Goal: Complete application form: Complete application form

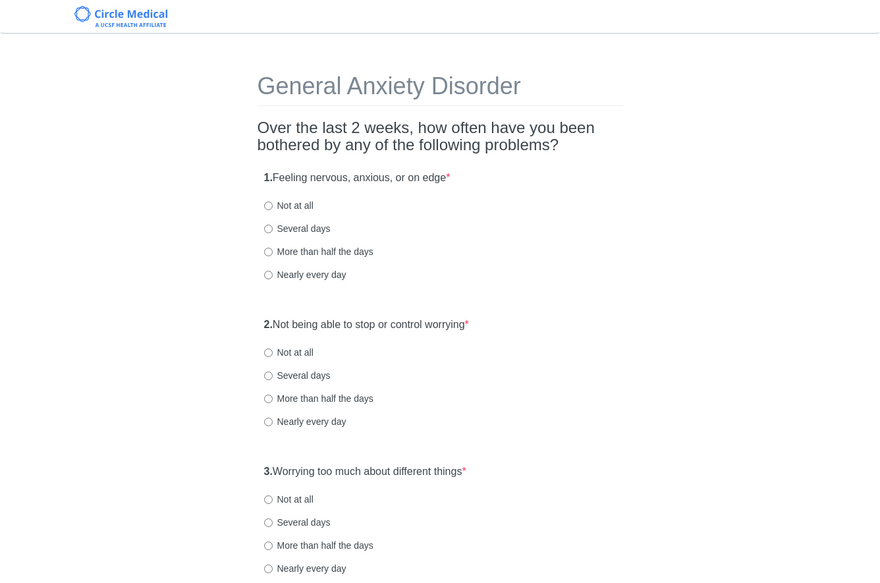
click at [448, 181] on label "1. Feeling nervous, anxious, or on edge *" at bounding box center [357, 178] width 186 height 15
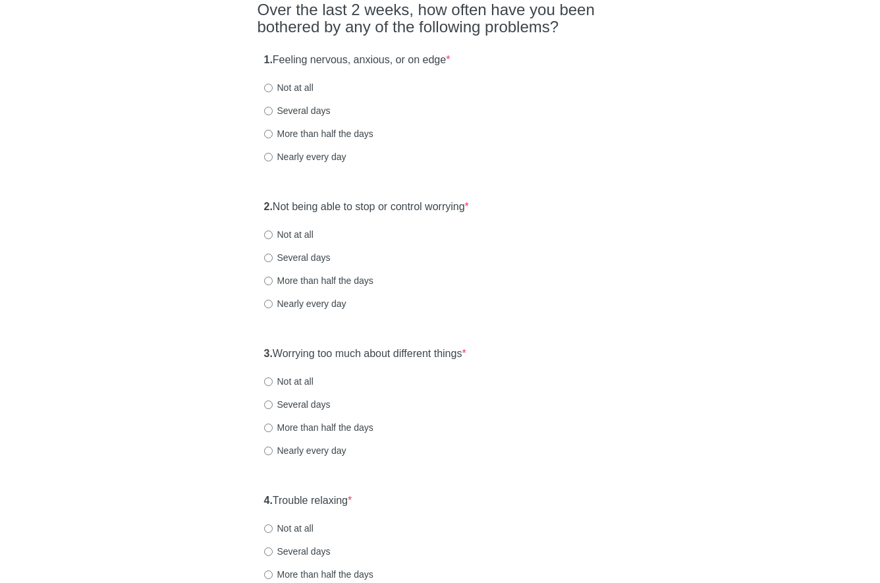
scroll to position [120, 0]
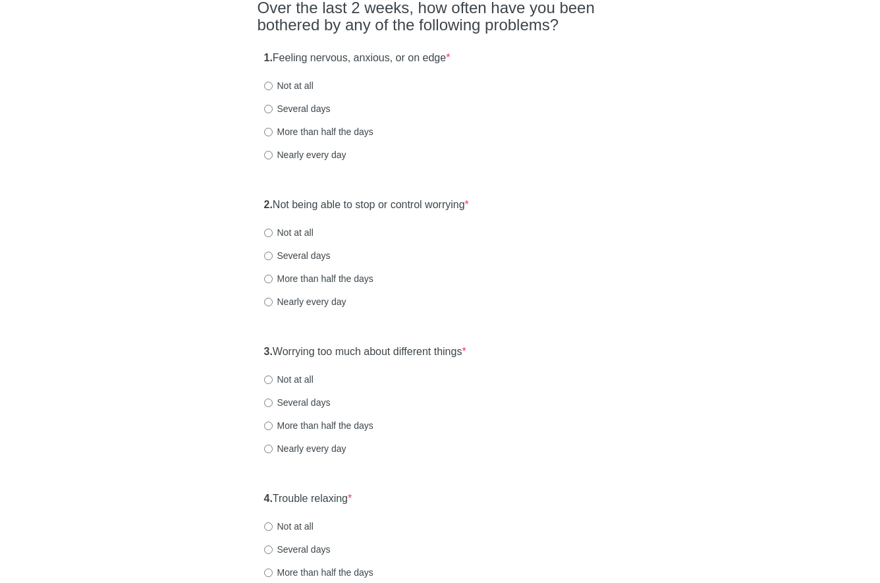
click at [313, 132] on label "More than half the days" at bounding box center [318, 131] width 109 height 13
click at [273, 132] on input "More than half the days" at bounding box center [268, 132] width 9 height 9
radio input "true"
click at [406, 206] on label "2. Not being able to stop or control worrying *" at bounding box center [366, 205] width 205 height 15
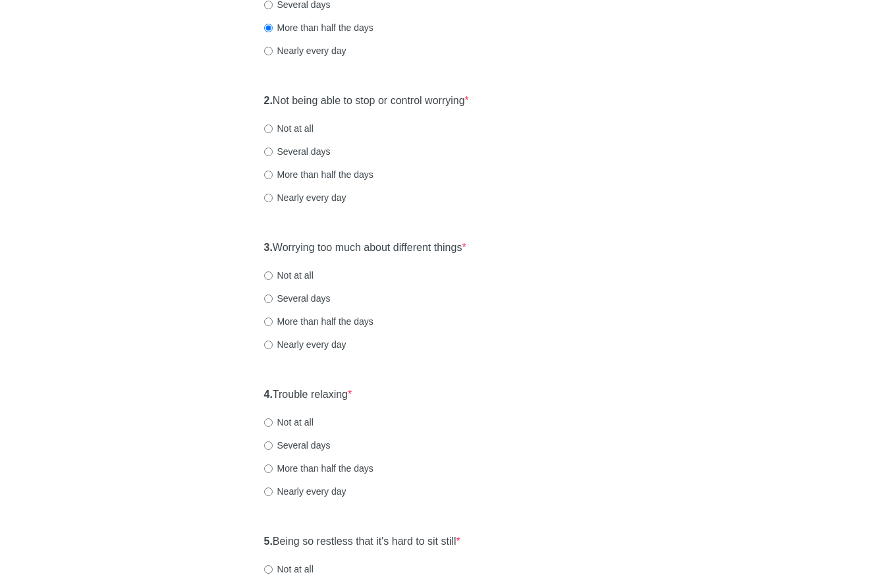
scroll to position [225, 0]
click at [304, 174] on label "More than half the days" at bounding box center [318, 173] width 109 height 13
click at [273, 174] on input "More than half the days" at bounding box center [268, 173] width 9 height 9
radio input "true"
click at [453, 243] on label "3. Worrying too much about different things *" at bounding box center [365, 246] width 202 height 15
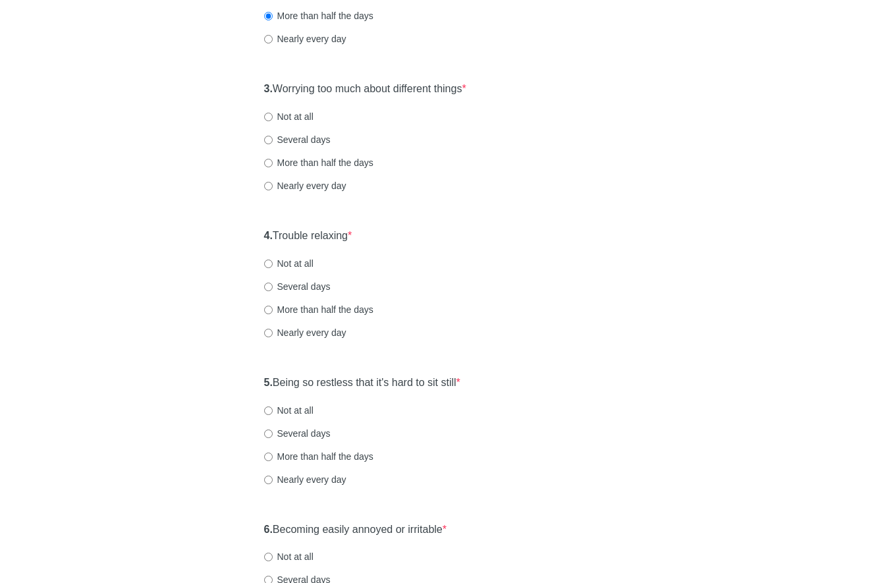
scroll to position [383, 0]
click at [313, 140] on label "Several days" at bounding box center [297, 138] width 66 height 13
click at [273, 140] on input "Several days" at bounding box center [268, 139] width 9 height 9
radio input "true"
click at [502, 213] on div "General Anxiety Disorder Over the last 2 weeks, how often have you been bothere…" at bounding box center [440, 236] width 385 height 1144
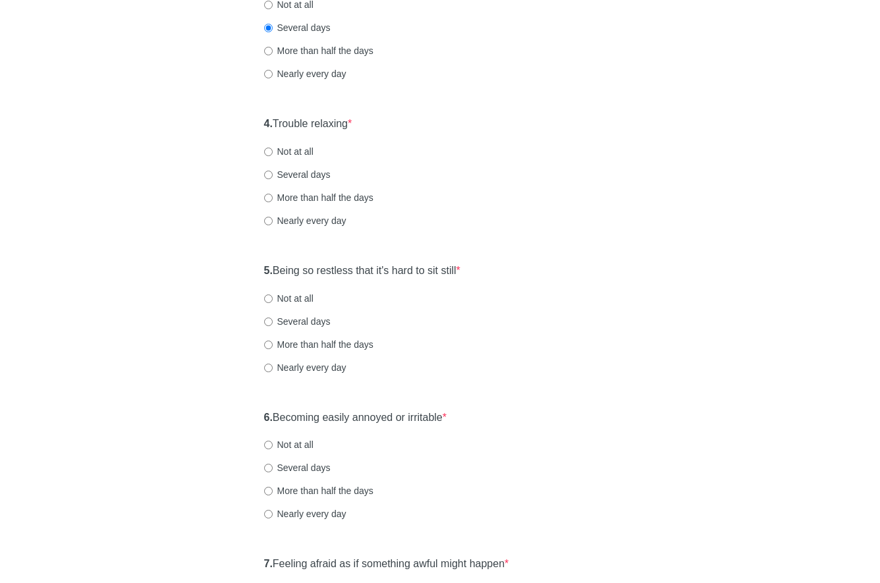
scroll to position [515, 0]
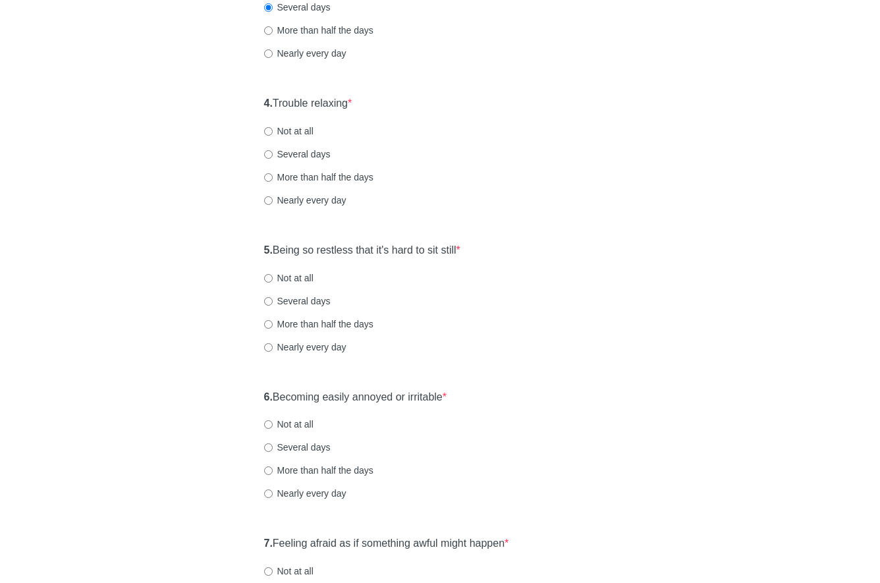
click at [291, 154] on label "Several days" at bounding box center [297, 153] width 66 height 13
click at [273, 154] on input "Several days" at bounding box center [268, 154] width 9 height 9
radio input "true"
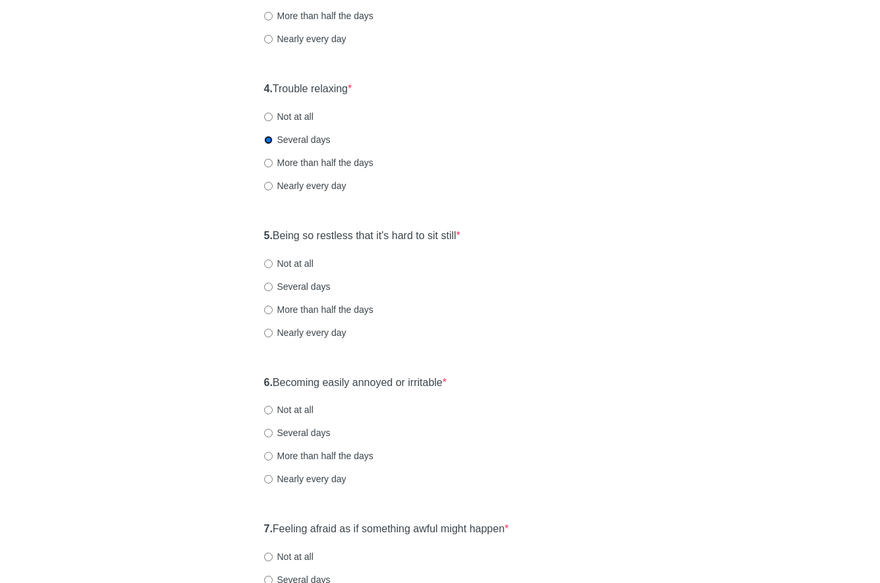
scroll to position [532, 0]
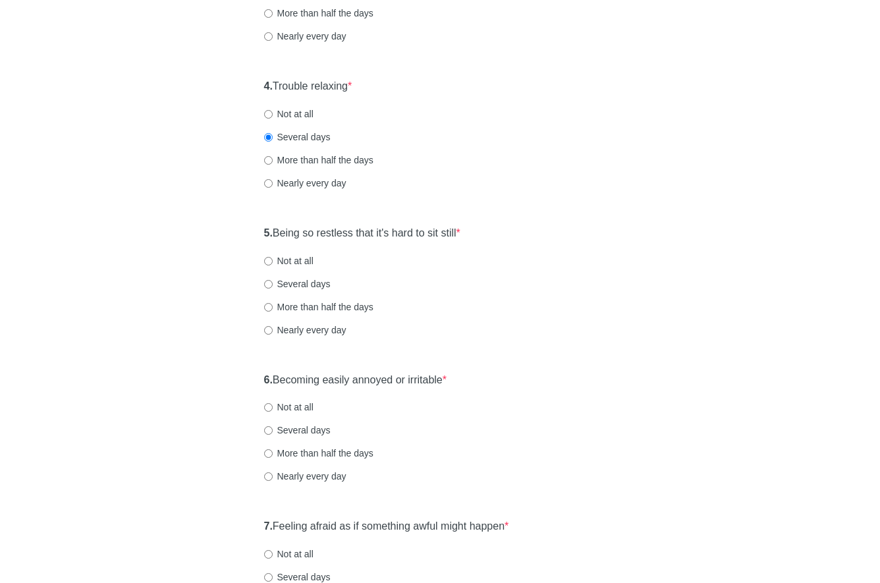
click at [384, 234] on label "5. Being so restless that it's hard to sit still *" at bounding box center [362, 233] width 196 height 15
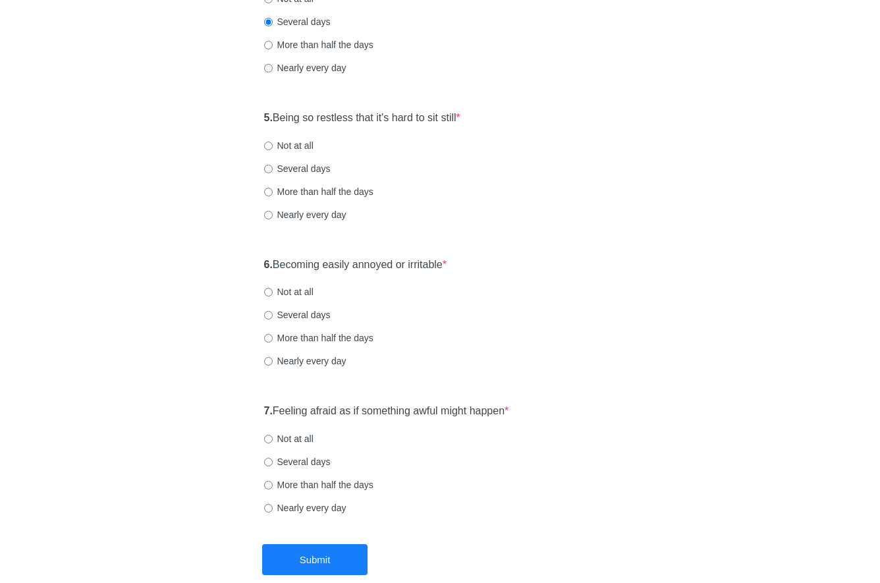
scroll to position [664, 0]
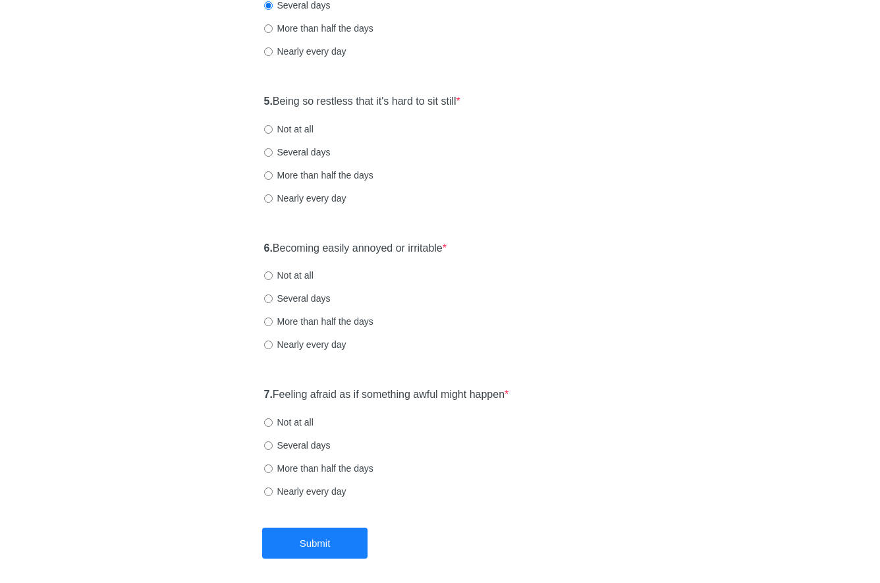
click at [302, 153] on label "Several days" at bounding box center [297, 152] width 66 height 13
click at [273, 153] on input "Several days" at bounding box center [268, 152] width 9 height 9
radio input "true"
click at [534, 183] on div "5. Being so restless that it's hard to sit still * Not at all Several days More…" at bounding box center [439, 156] width 365 height 137
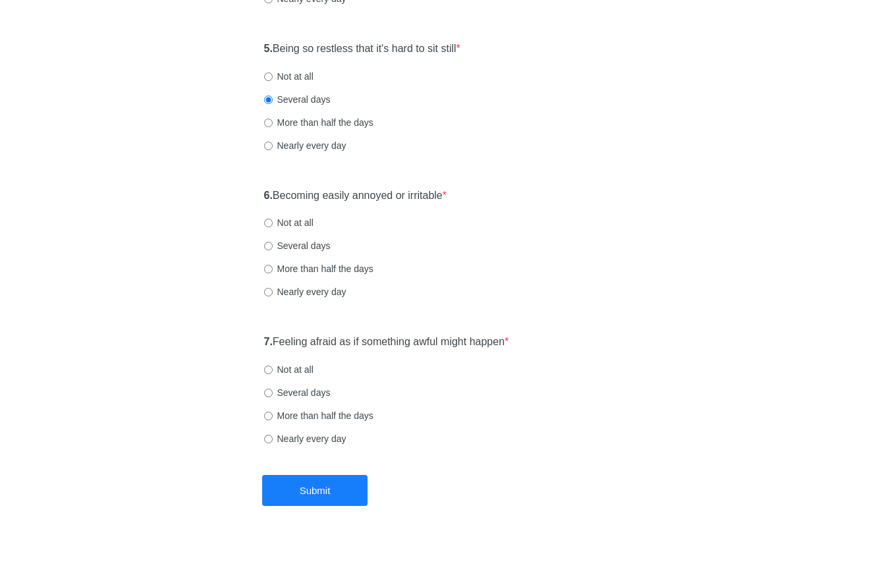
scroll to position [719, 0]
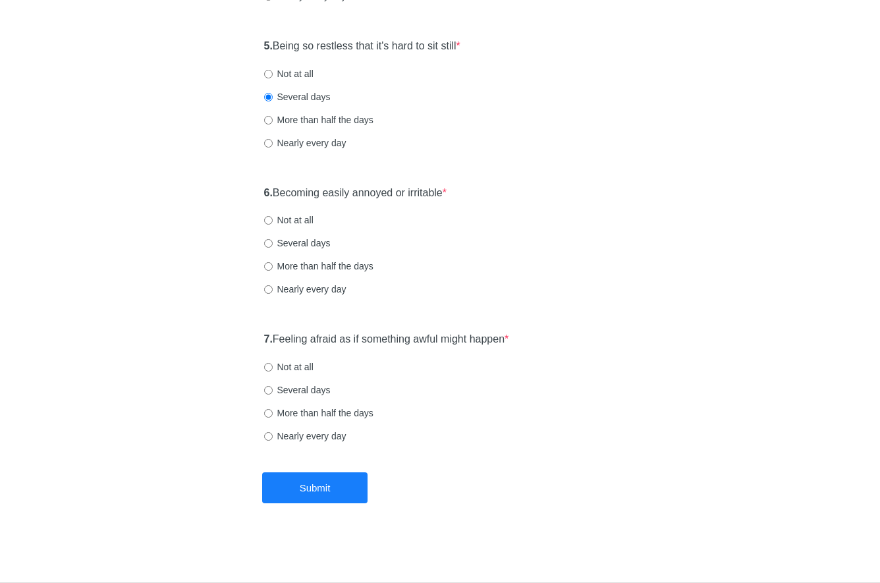
click at [288, 223] on label "Not at all" at bounding box center [288, 219] width 49 height 13
click at [273, 223] on input "Not at all" at bounding box center [268, 220] width 9 height 9
radio input "true"
click at [377, 339] on label "7. Feeling afraid as if something awful might happen *" at bounding box center [386, 339] width 245 height 15
click at [302, 390] on label "Several days" at bounding box center [297, 389] width 66 height 13
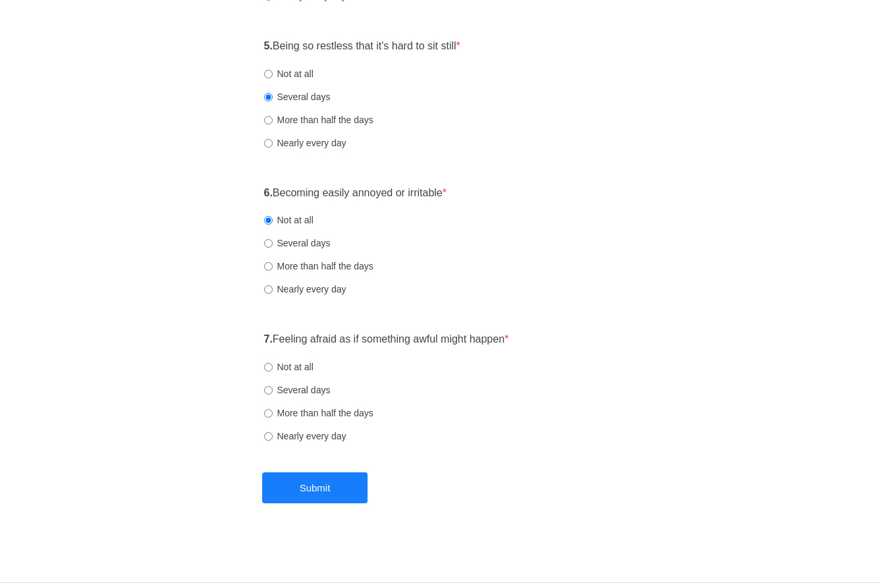
click at [273, 390] on input "Several days" at bounding box center [268, 390] width 9 height 9
radio input "true"
click at [367, 481] on div "Submit" at bounding box center [314, 487] width 125 height 31
click at [361, 481] on button "Submit" at bounding box center [314, 487] width 105 height 31
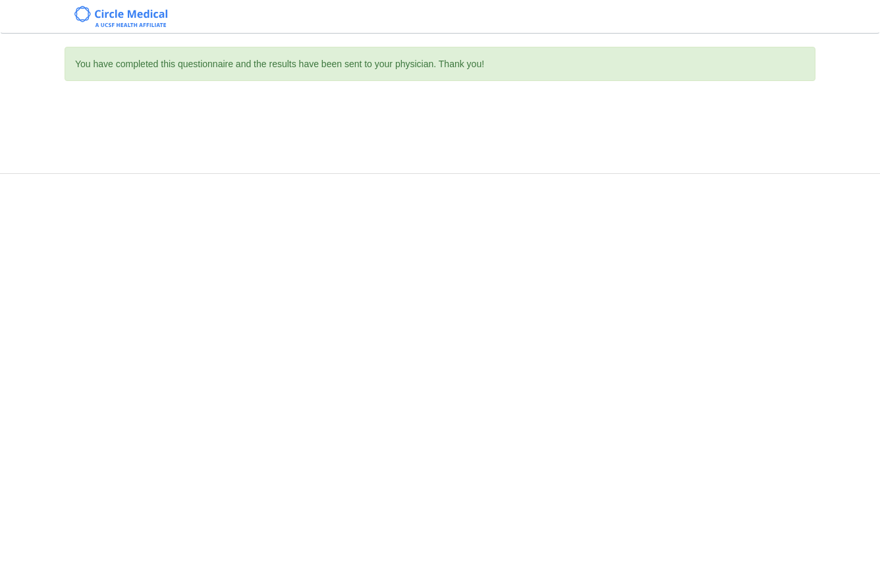
scroll to position [0, 0]
click at [714, 404] on div "You have completed this questionnaire and the results have been sent to your ph…" at bounding box center [440, 291] width 880 height 583
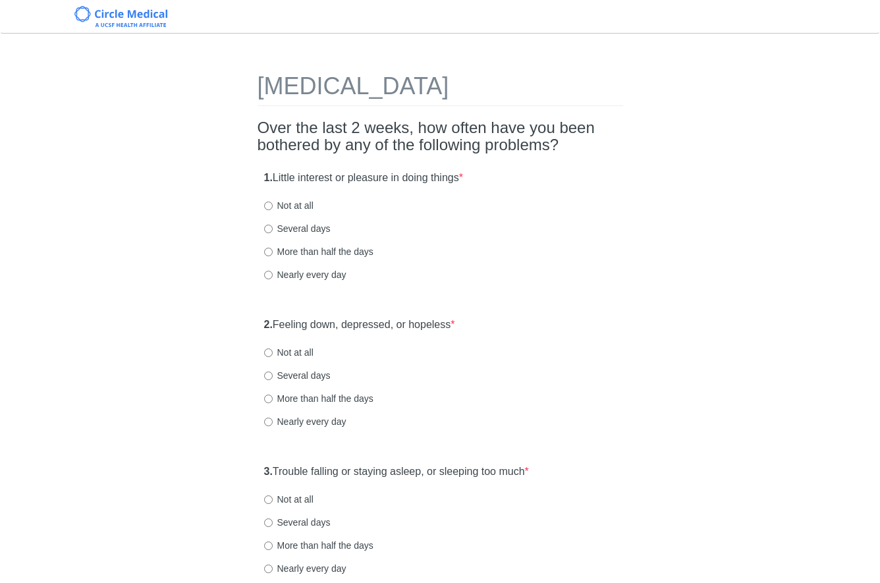
click at [301, 358] on label "Not at all" at bounding box center [288, 352] width 49 height 13
click at [273, 357] on input "Not at all" at bounding box center [268, 352] width 9 height 9
radio input "true"
click at [509, 256] on div "More than half the days" at bounding box center [440, 251] width 352 height 13
click at [296, 206] on label "Not at all" at bounding box center [288, 205] width 49 height 13
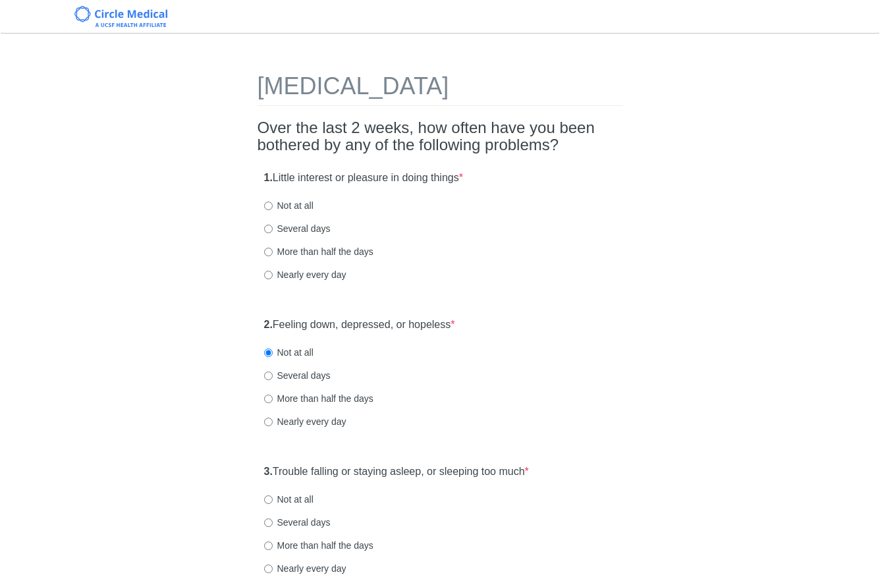
click at [273, 206] on input "Not at all" at bounding box center [268, 205] width 9 height 9
radio input "true"
click at [541, 220] on div "1. Little interest or pleasure in doing things * Not at all Several days More t…" at bounding box center [439, 232] width 365 height 137
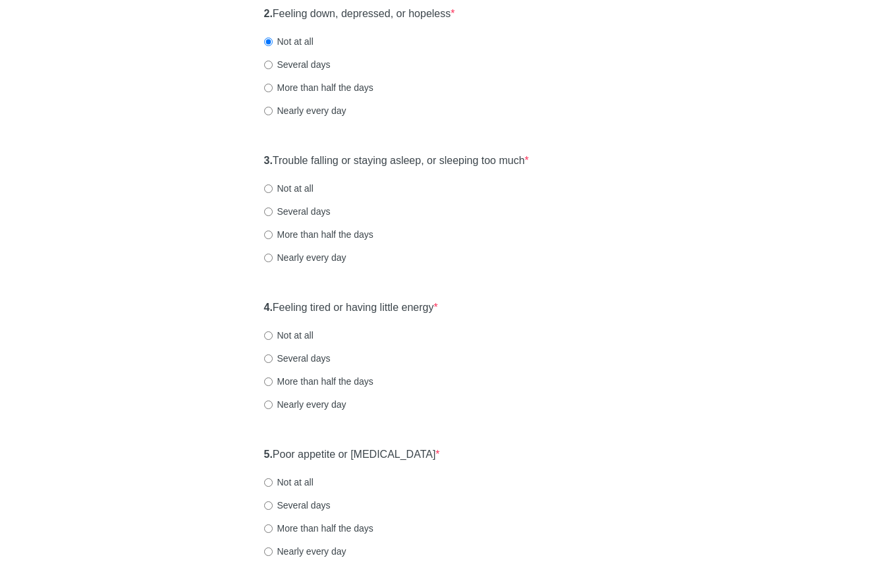
scroll to position [316, 0]
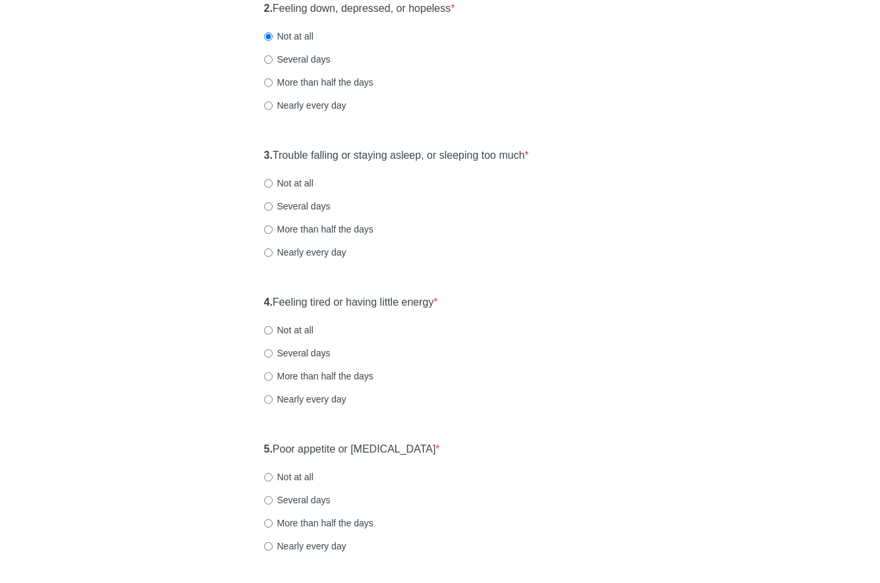
click at [296, 236] on div "3. Trouble falling or staying asleep, or sleeping too much * Not at all Several…" at bounding box center [439, 210] width 365 height 137
drag, startPoint x: 296, startPoint y: 227, endPoint x: 304, endPoint y: 227, distance: 7.9
click at [296, 227] on label "More than half the days" at bounding box center [318, 229] width 109 height 13
click at [273, 227] on input "More than half the days" at bounding box center [268, 229] width 9 height 9
radio input "true"
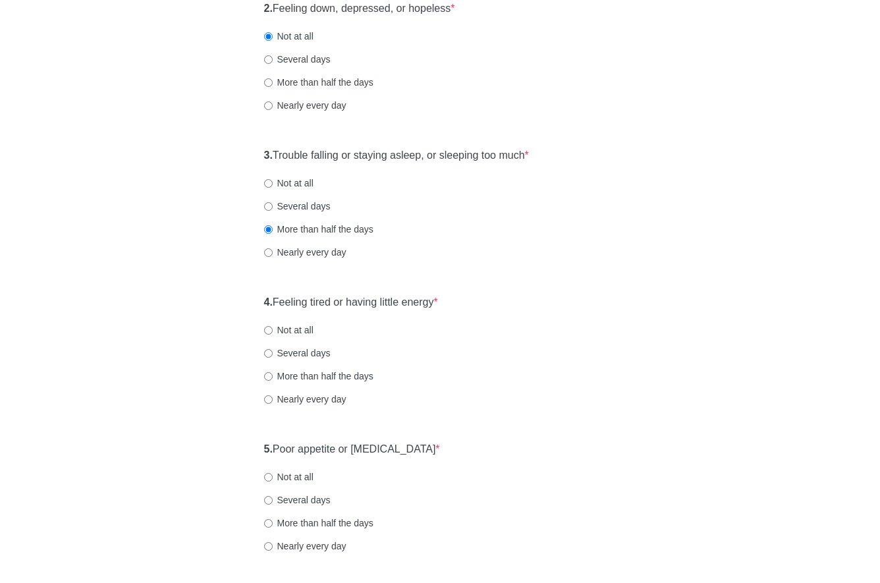
click at [497, 253] on div "Nearly every day" at bounding box center [440, 252] width 352 height 13
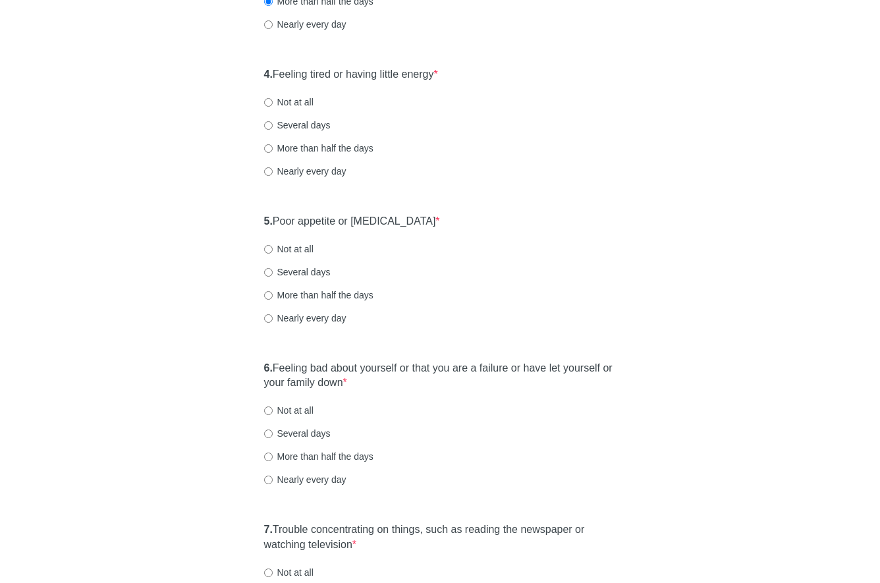
scroll to position [553, 0]
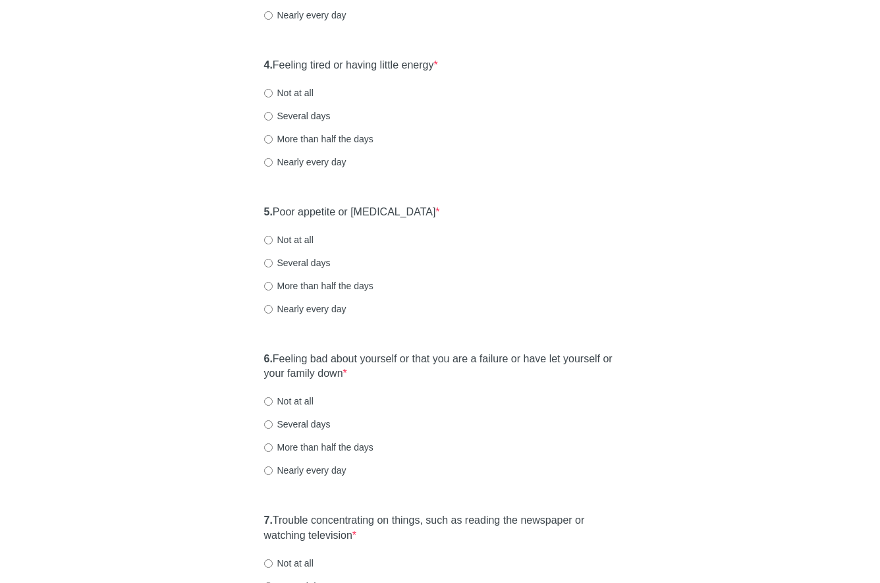
drag, startPoint x: 291, startPoint y: 116, endPoint x: 304, endPoint y: 125, distance: 15.5
click at [290, 116] on label "Several days" at bounding box center [297, 115] width 66 height 13
click at [273, 116] on input "Several days" at bounding box center [268, 116] width 9 height 9
radio input "true"
click at [369, 213] on label "5. Poor appetite or [MEDICAL_DATA] *" at bounding box center [352, 212] width 176 height 15
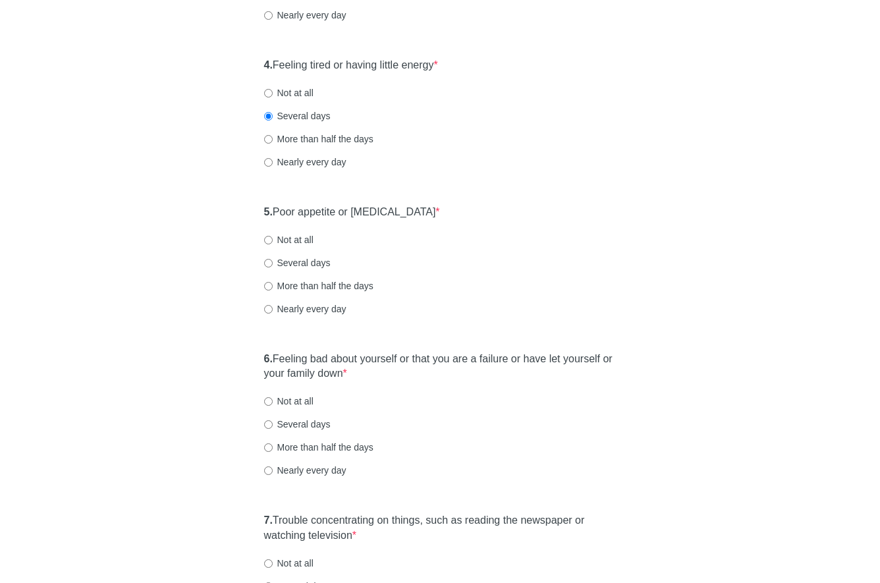
click at [569, 242] on div "Not at all" at bounding box center [440, 239] width 352 height 13
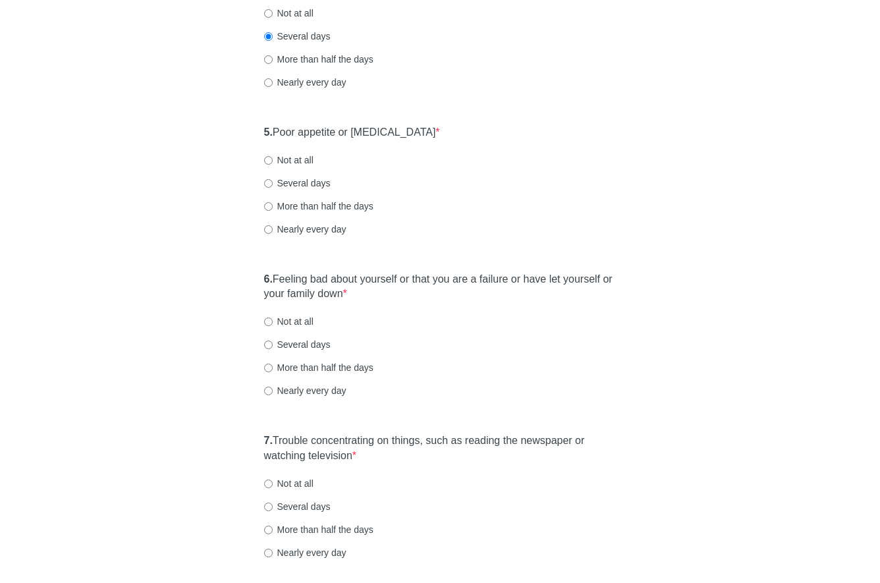
scroll to position [685, 0]
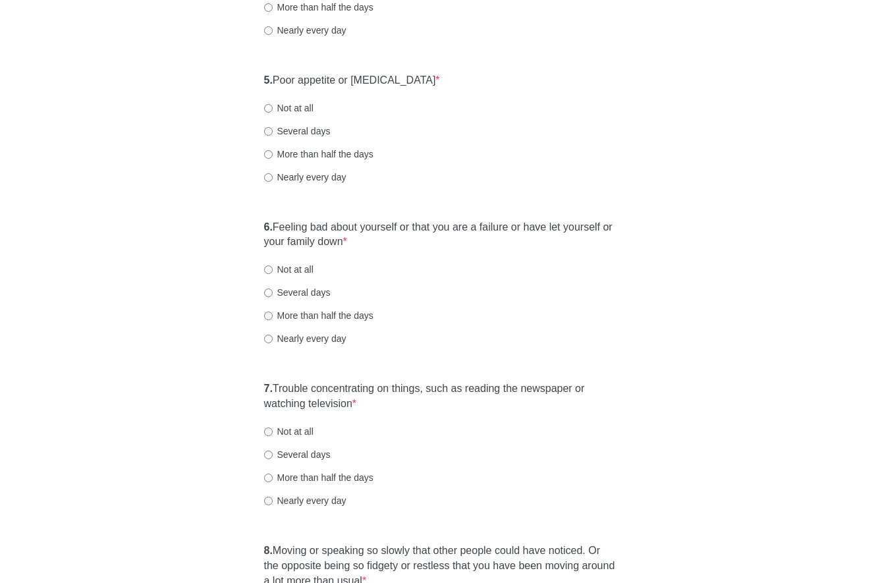
click at [307, 134] on label "Several days" at bounding box center [297, 130] width 66 height 13
click at [273, 134] on input "Several days" at bounding box center [268, 131] width 9 height 9
radio input "true"
click at [474, 230] on label "6. Feeling bad about yourself or that you are a failure or have let yourself or…" at bounding box center [440, 235] width 352 height 30
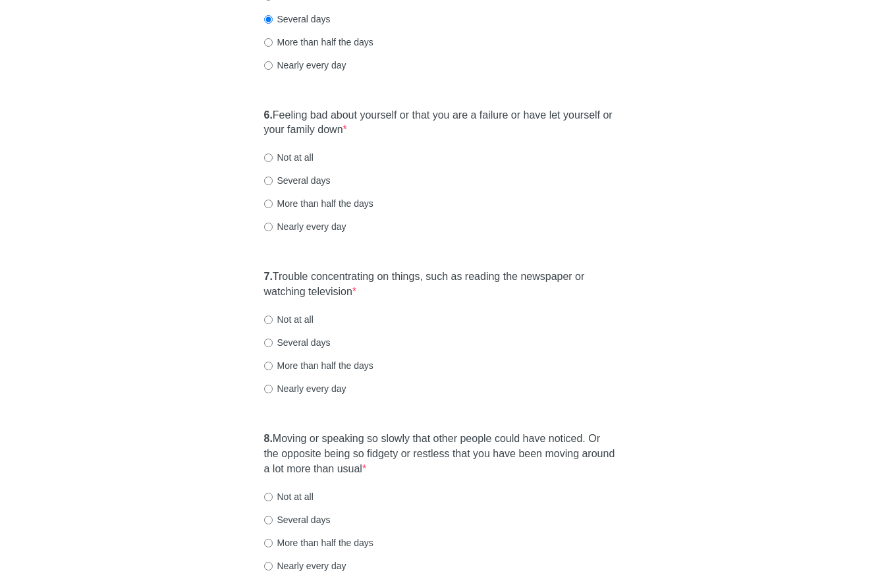
scroll to position [816, 0]
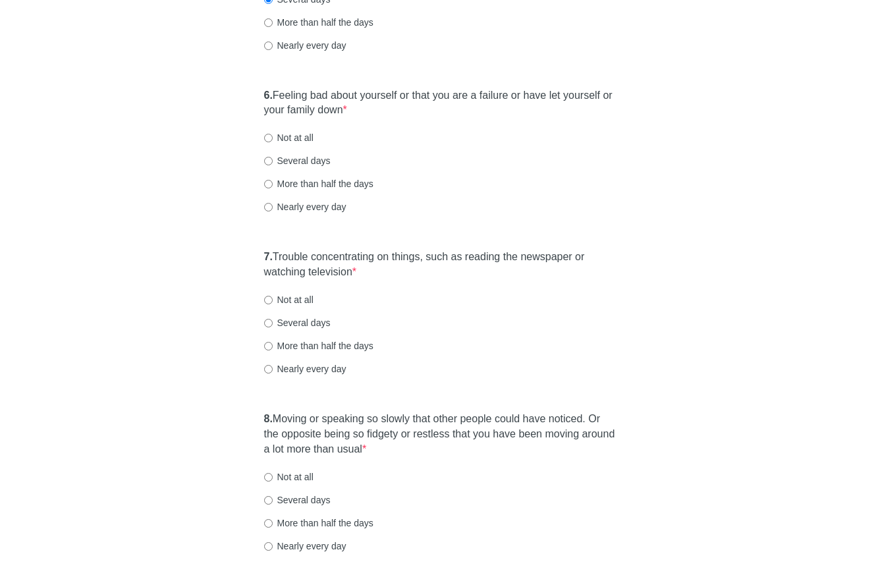
click at [282, 141] on label "Not at all" at bounding box center [288, 137] width 49 height 13
click at [273, 141] on input "Not at all" at bounding box center [268, 138] width 9 height 9
radio input "true"
click at [369, 256] on label "7. Trouble concentrating on things, such as reading the newspaper or watching t…" at bounding box center [440, 265] width 352 height 30
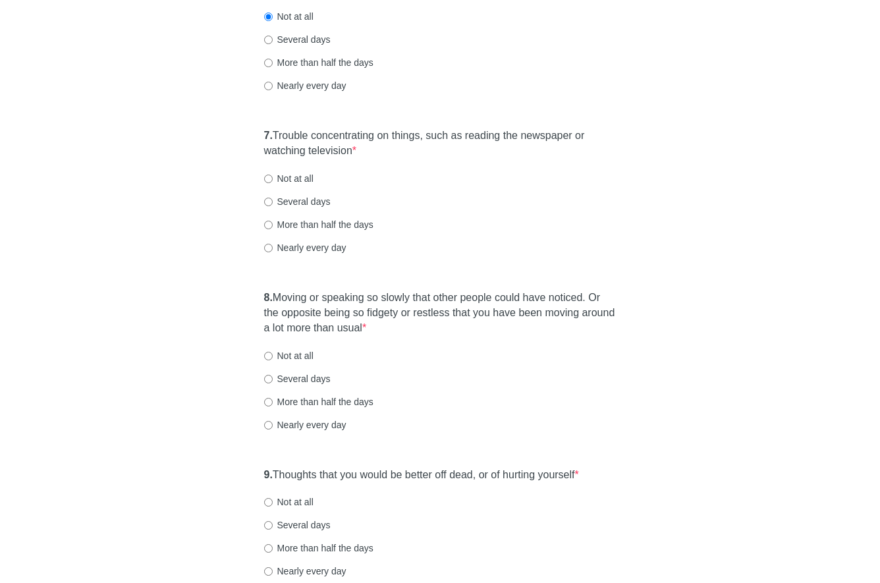
scroll to position [940, 0]
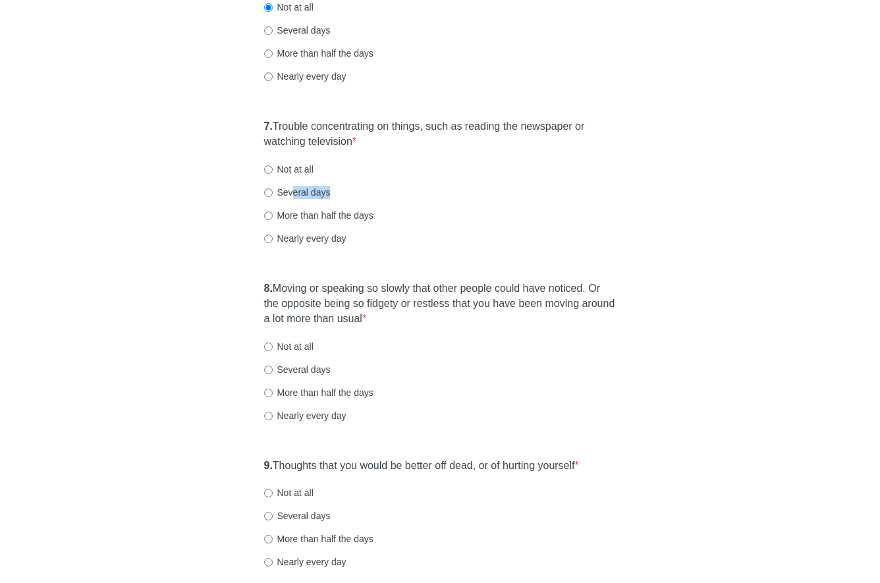
click at [290, 199] on div "7. Trouble concentrating on things, such as reading the newspaper or watching t…" at bounding box center [439, 189] width 365 height 152
click at [273, 192] on label "Several days" at bounding box center [297, 190] width 66 height 13
click at [273, 192] on input "Several days" at bounding box center [268, 191] width 9 height 9
radio input "true"
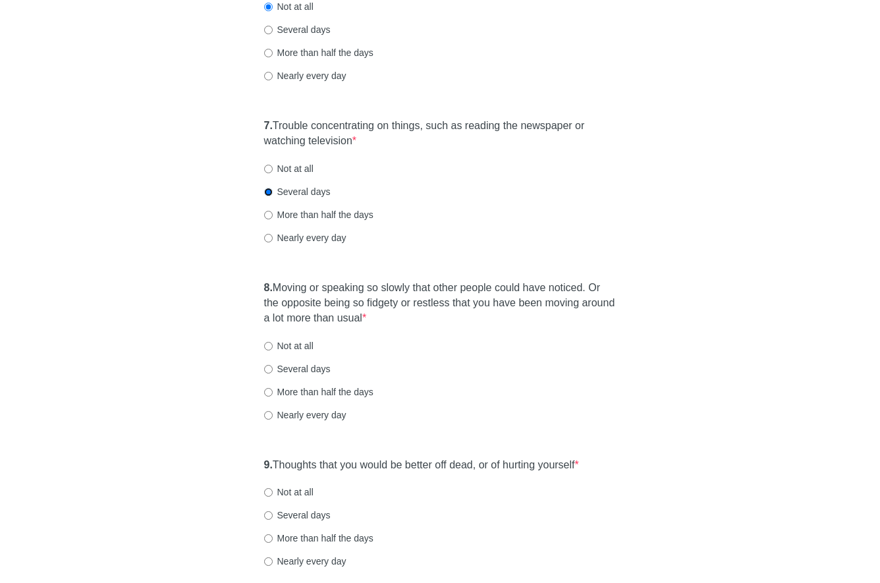
scroll to position [949, 0]
click at [320, 304] on label "8. Moving or speaking so slowly that other people could have noticed. Or the op…" at bounding box center [440, 301] width 352 height 45
click at [490, 345] on div "Not at all" at bounding box center [440, 344] width 352 height 13
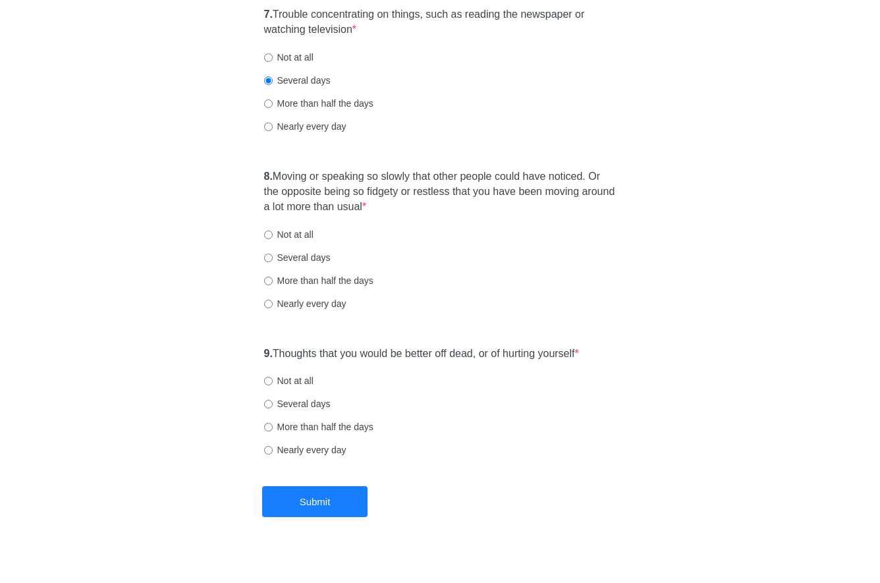
scroll to position [1073, 0]
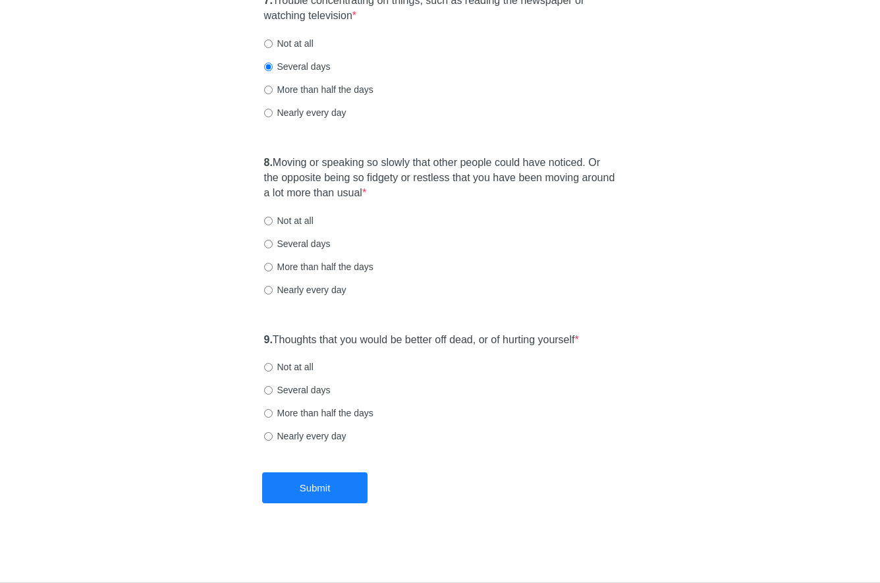
click at [300, 222] on label "Not at all" at bounding box center [288, 220] width 49 height 13
click at [273, 222] on input "Not at all" at bounding box center [268, 221] width 9 height 9
radio input "true"
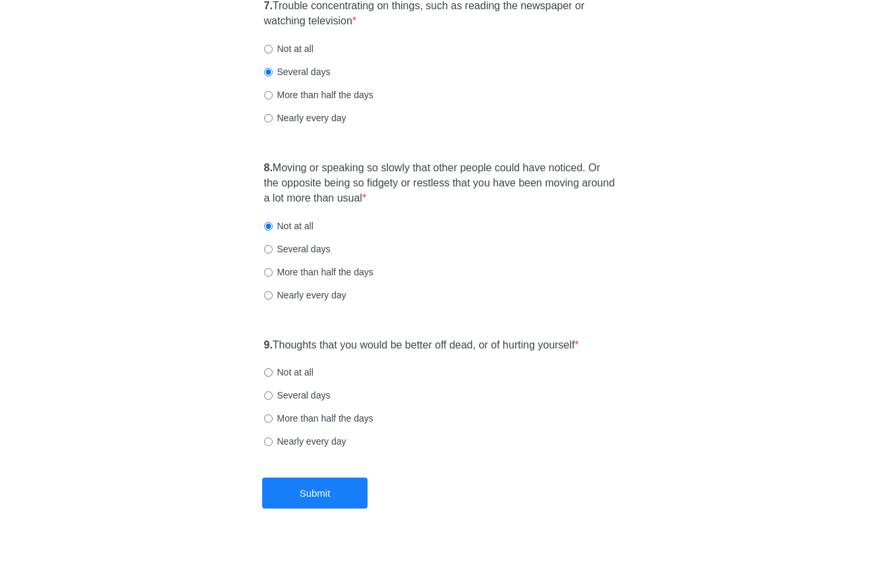
click at [381, 340] on label "9. Thoughts that you would be better off dead, or of hurting yourself *" at bounding box center [421, 345] width 315 height 15
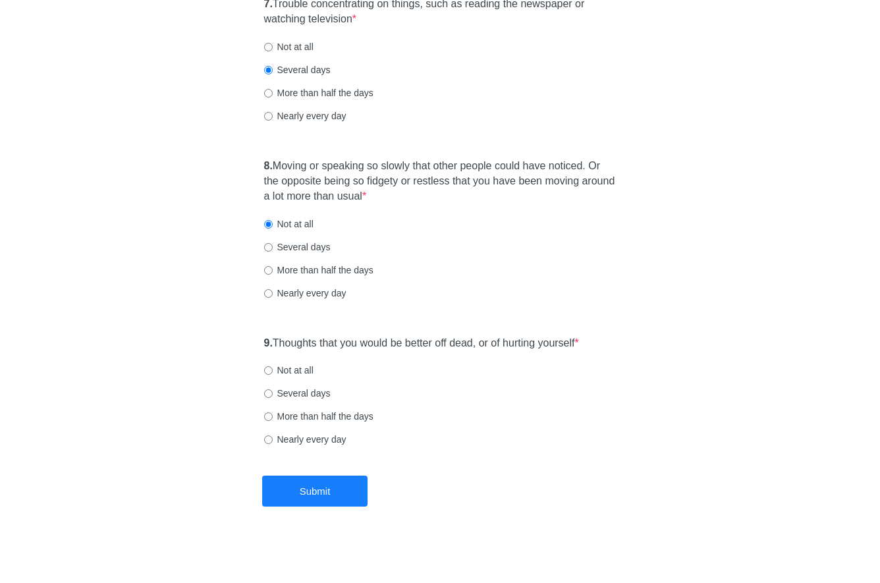
click at [292, 366] on label "Not at all" at bounding box center [288, 369] width 49 height 13
click at [273, 366] on input "Not at all" at bounding box center [268, 370] width 9 height 9
radio input "true"
click at [335, 491] on button "Submit" at bounding box center [314, 490] width 105 height 31
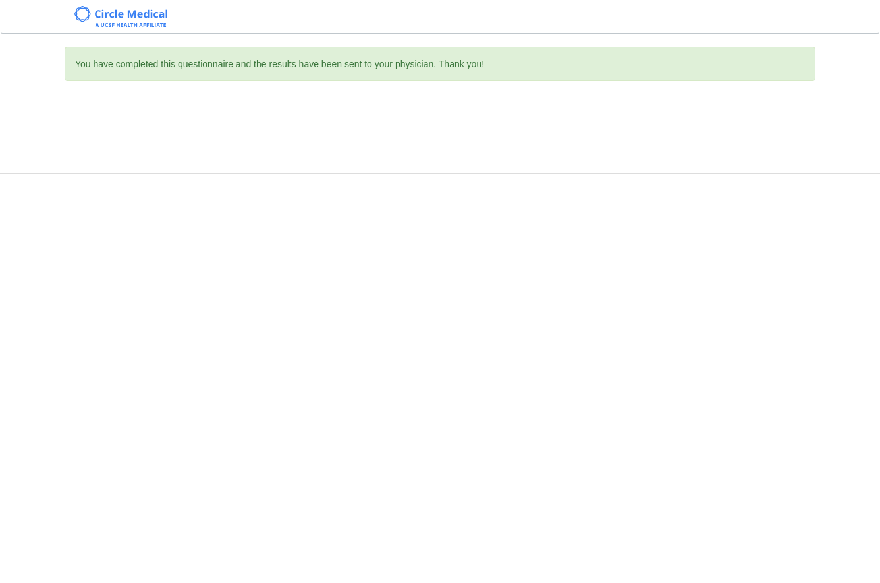
scroll to position [0, 0]
